Goal: Information Seeking & Learning: Learn about a topic

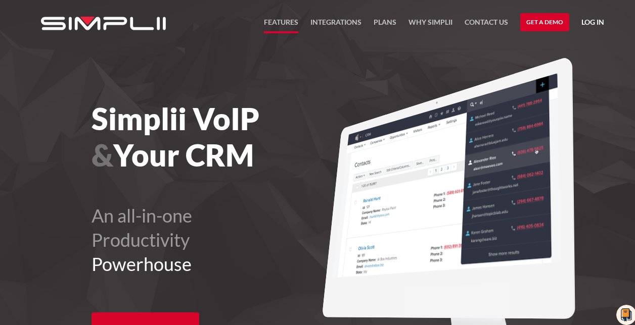
click at [279, 25] on link "FEATURES" at bounding box center [281, 24] width 34 height 17
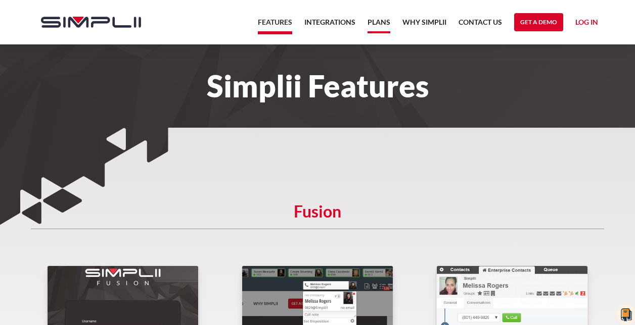
click at [373, 21] on link "Plans" at bounding box center [378, 24] width 23 height 17
